Goal: Information Seeking & Learning: Stay updated

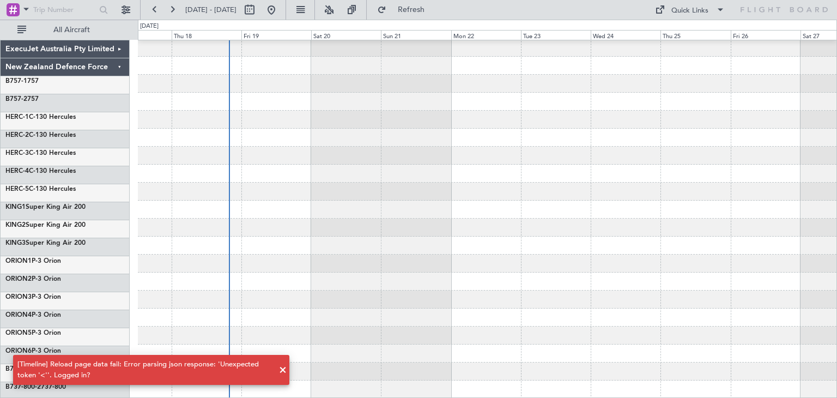
scroll to position [92, 0]
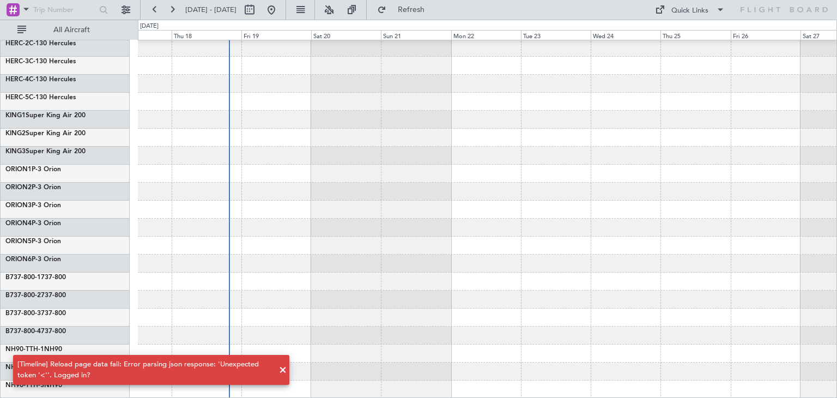
click at [284, 369] on span at bounding box center [282, 369] width 13 height 13
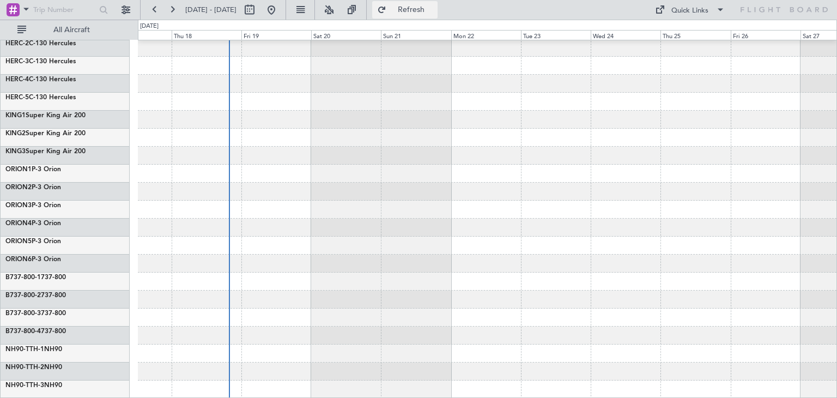
click at [434, 9] on span "Refresh" at bounding box center [412, 10] width 46 height 8
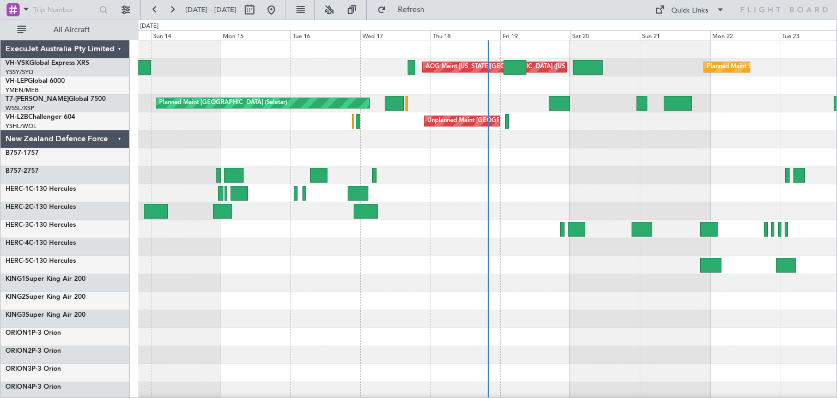
click at [118, 50] on div "ExecuJet Australia Pty Limited" at bounding box center [65, 49] width 129 height 18
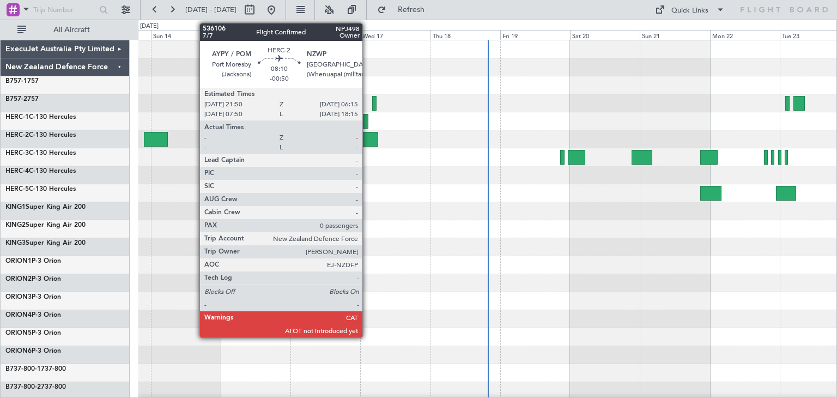
click at [367, 134] on div at bounding box center [366, 139] width 25 height 15
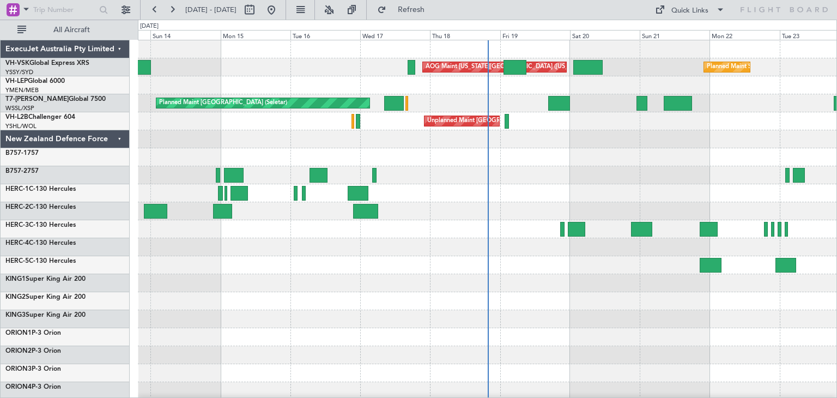
click at [116, 48] on div "ExecuJet Australia Pty Limited" at bounding box center [65, 49] width 129 height 18
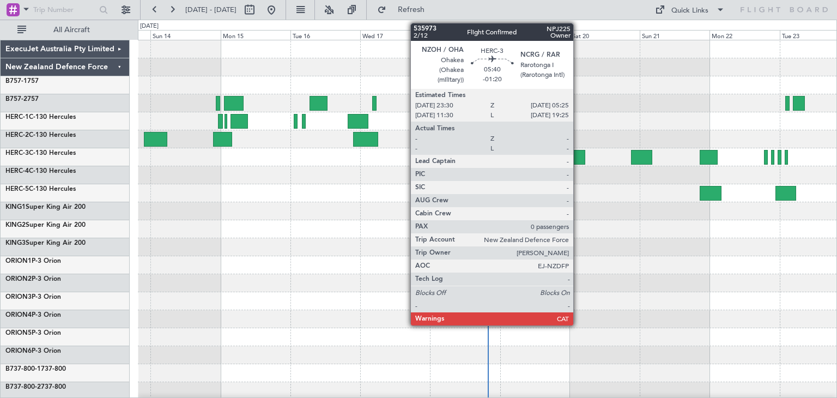
click at [578, 153] on div at bounding box center [576, 157] width 17 height 15
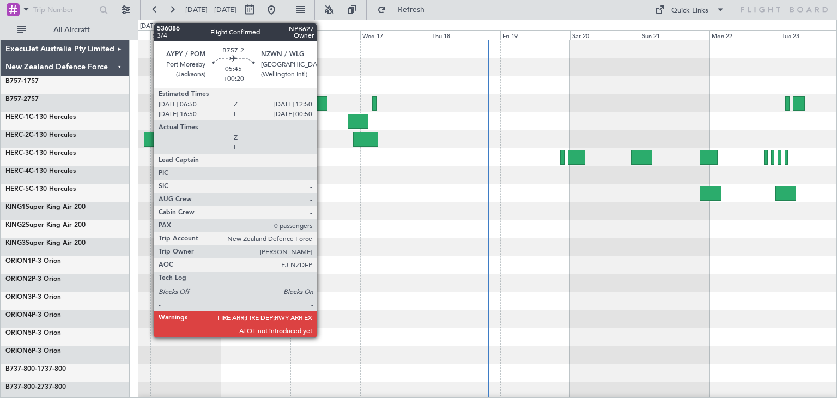
click at [322, 102] on div at bounding box center [319, 103] width 18 height 15
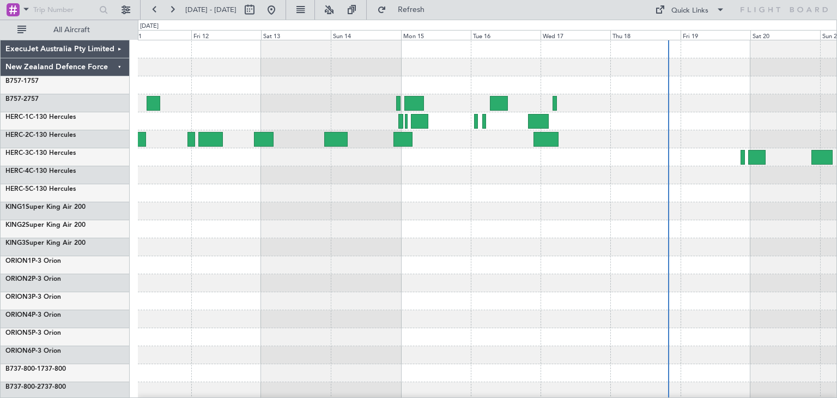
click at [466, 248] on div at bounding box center [487, 265] width 699 height 450
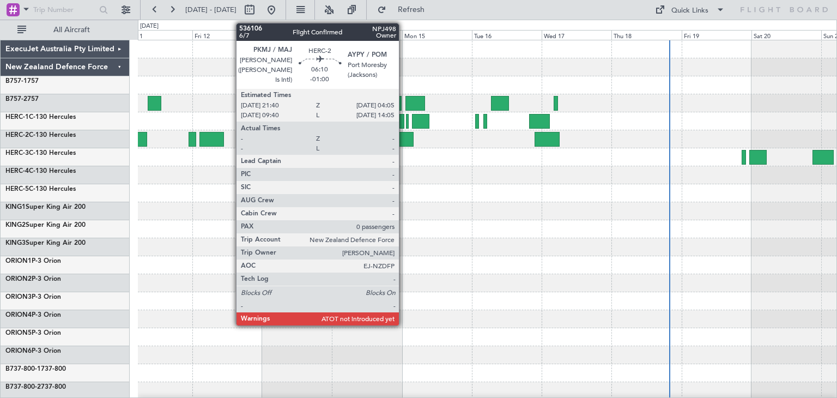
click at [404, 140] on div at bounding box center [404, 139] width 19 height 15
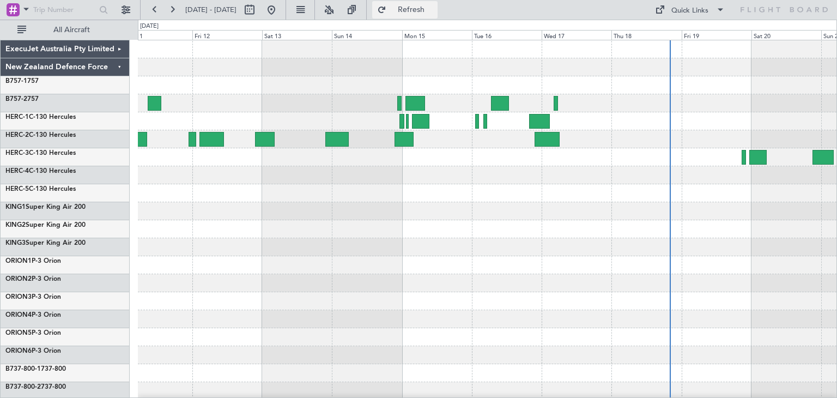
click at [434, 8] on span "Refresh" at bounding box center [412, 10] width 46 height 8
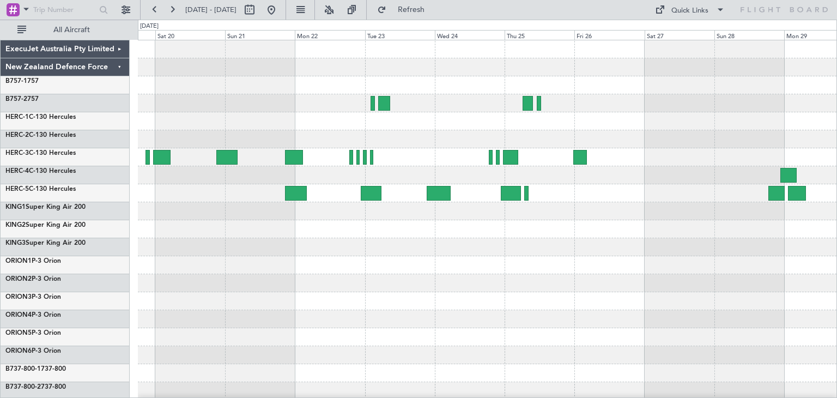
click at [117, 322] on div "ExecuJet Australia Pty Limited New Zealand Defence Force B757-1 757 B757-2 757 …" at bounding box center [418, 209] width 837 height 378
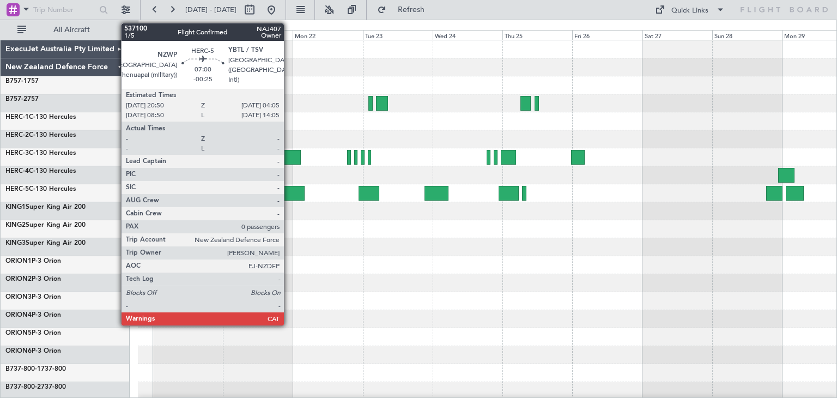
click at [289, 190] on div at bounding box center [293, 193] width 21 height 15
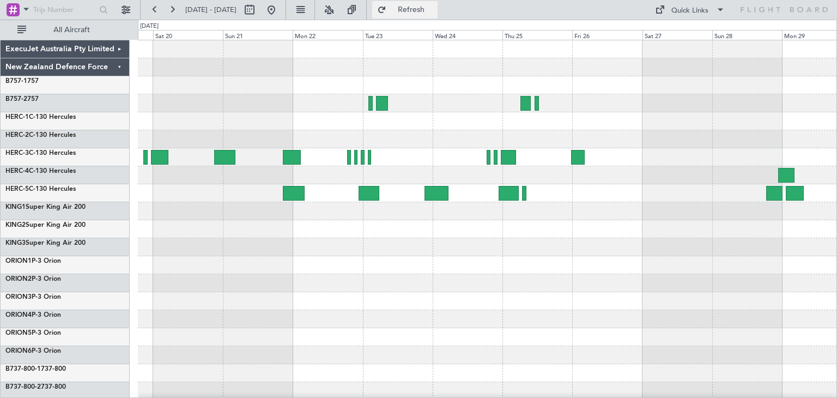
click at [434, 14] on span "Refresh" at bounding box center [412, 10] width 46 height 8
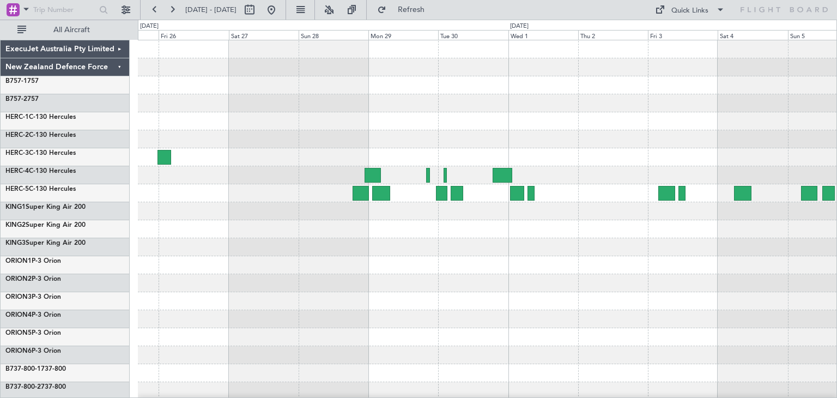
click at [98, 301] on div "ExecuJet Australia Pty Limited New Zealand Defence Force B757-1 757 B757-2 757 …" at bounding box center [418, 209] width 837 height 378
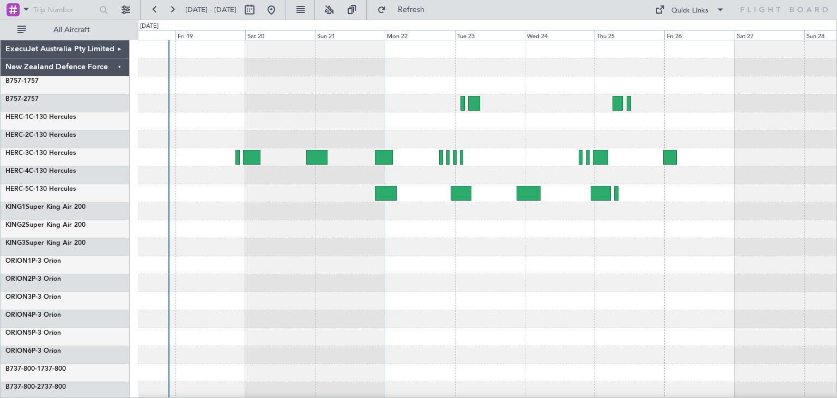
click at [836, 271] on div "ExecuJet Australia Pty Limited New Zealand Defence Force B757-1 757 B757-2 757 …" at bounding box center [418, 209] width 837 height 378
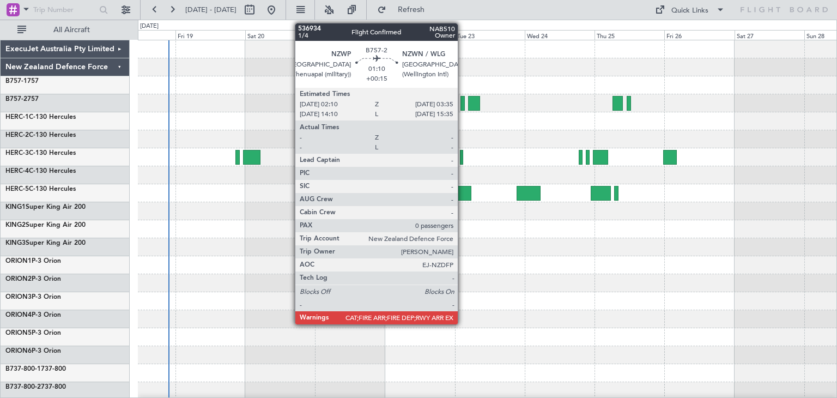
click at [463, 100] on div at bounding box center [462, 103] width 4 height 15
